Goal: Find specific page/section: Find specific page/section

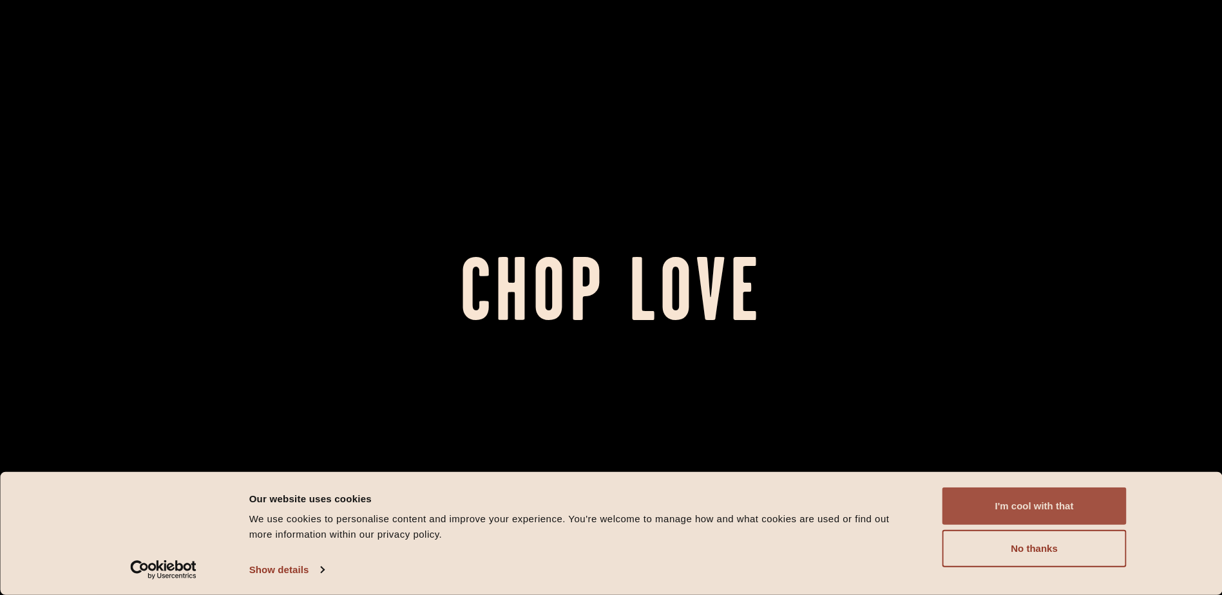
click at [1048, 507] on button "I'm cool with that" at bounding box center [1035, 506] width 184 height 37
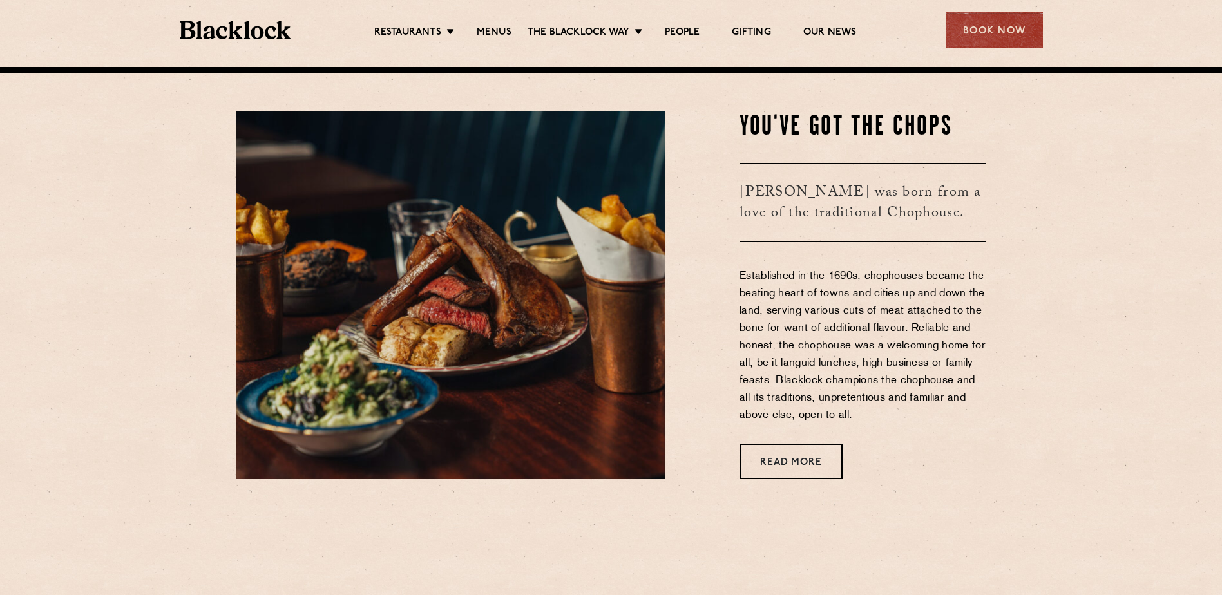
scroll to position [580, 0]
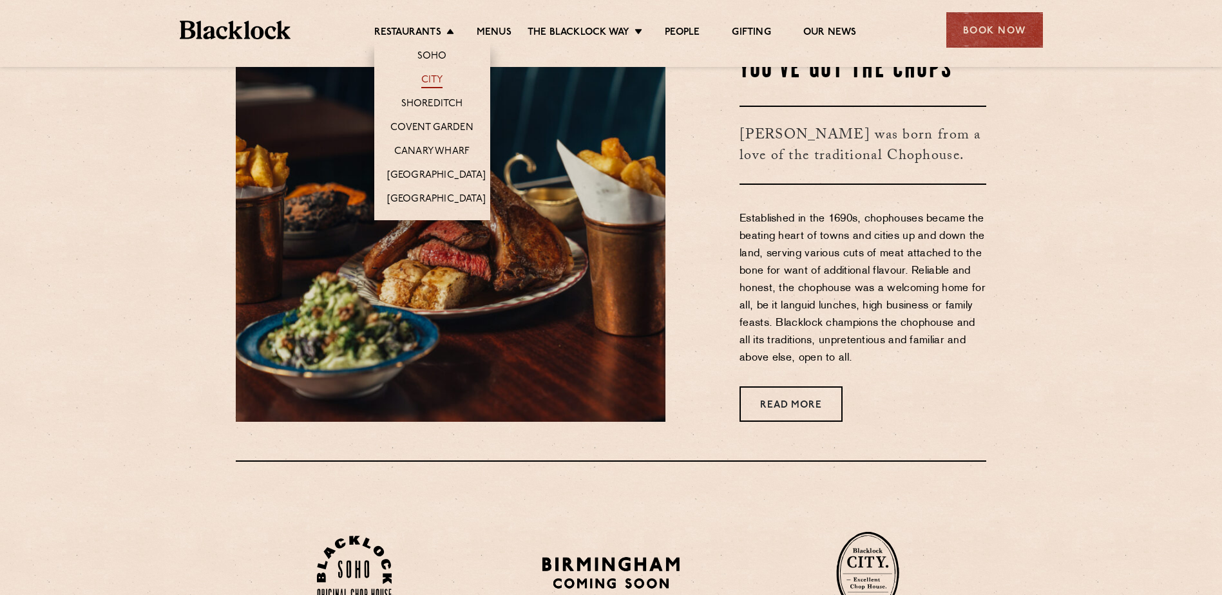
click at [425, 79] on link "City" at bounding box center [432, 81] width 22 height 14
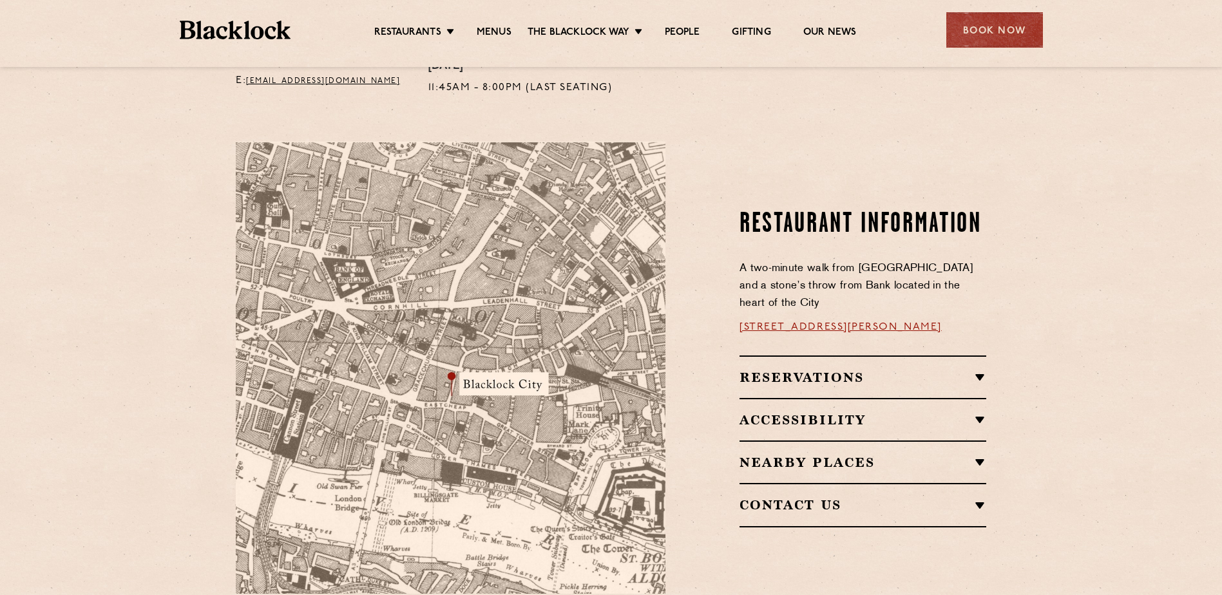
scroll to position [644, 0]
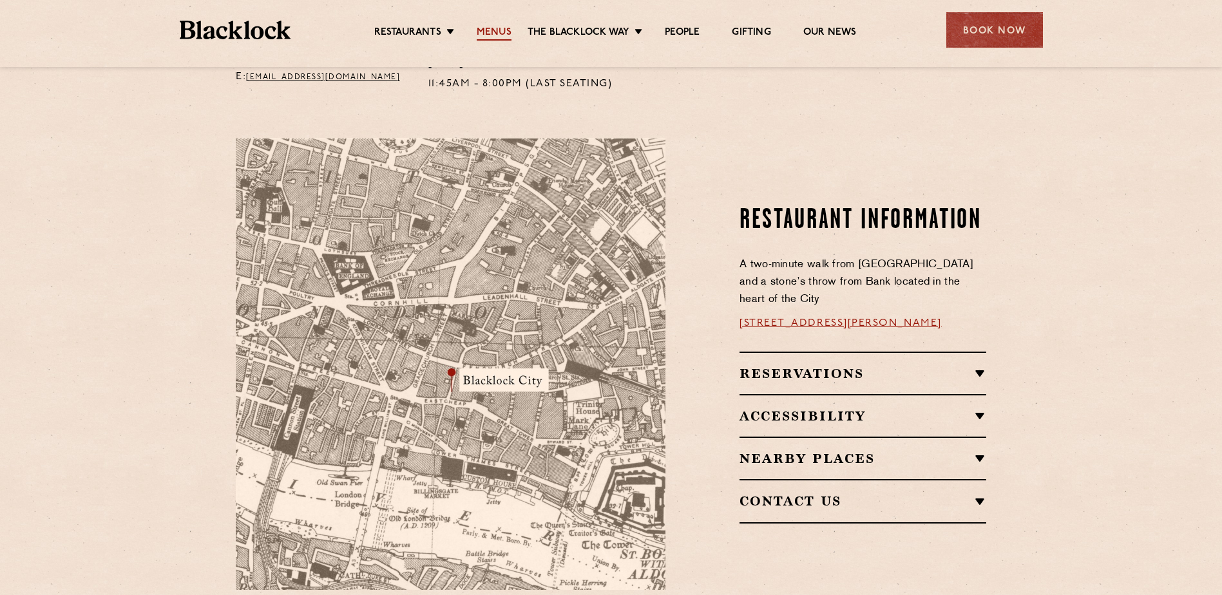
click at [494, 27] on link "Menus" at bounding box center [494, 33] width 35 height 14
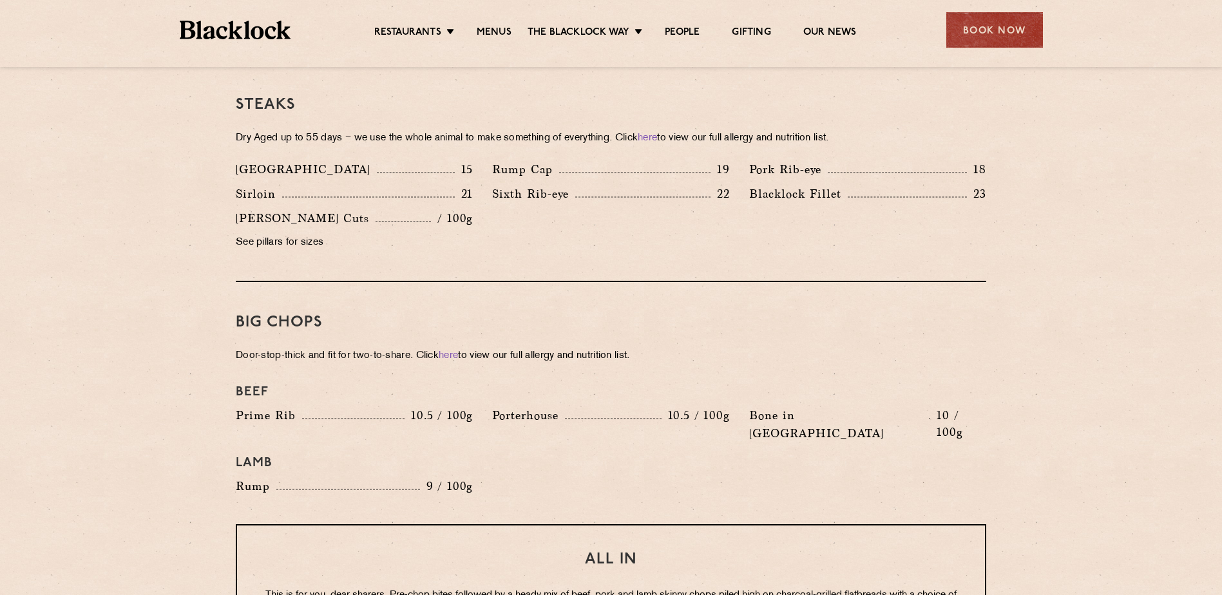
scroll to position [1289, 0]
